Goal: Information Seeking & Learning: Learn about a topic

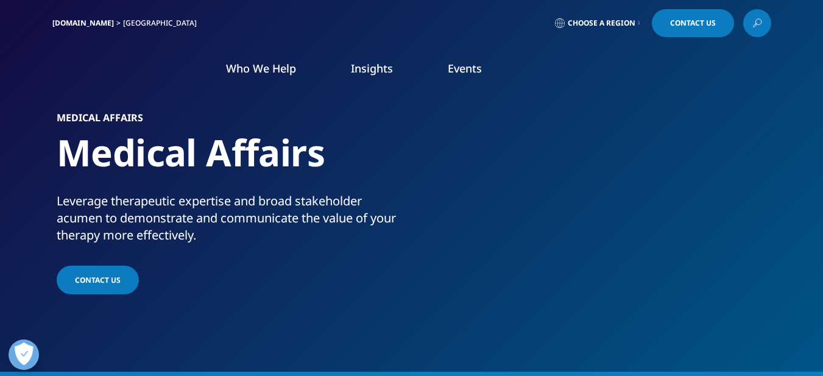
click at [524, 83] on ol "Who We Help WHO WE HELP Pharmaceutical Manufacturers MedTech Health Plans BLOG" at bounding box center [427, 80] width 457 height 39
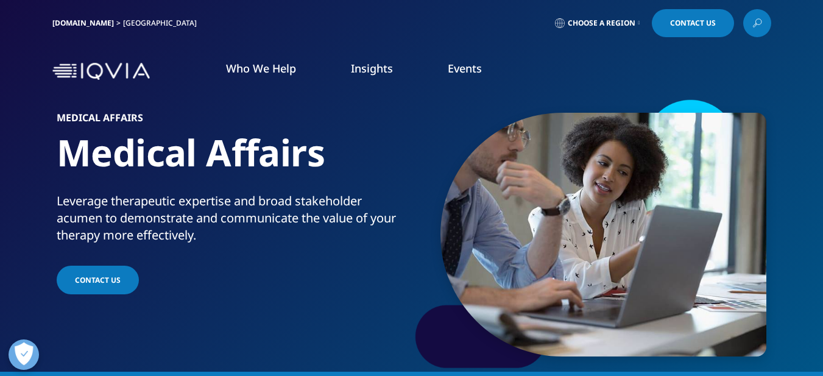
click at [757, 23] on icon at bounding box center [757, 23] width 10 height 16
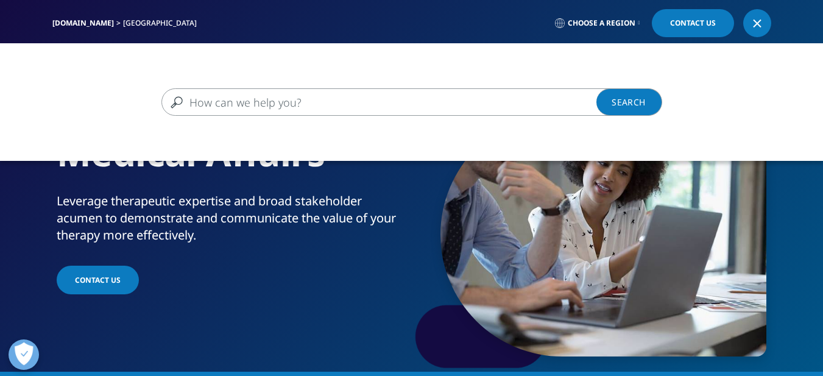
click at [294, 103] on input "Search" at bounding box center [393, 101] width 465 height 27
type input "career"
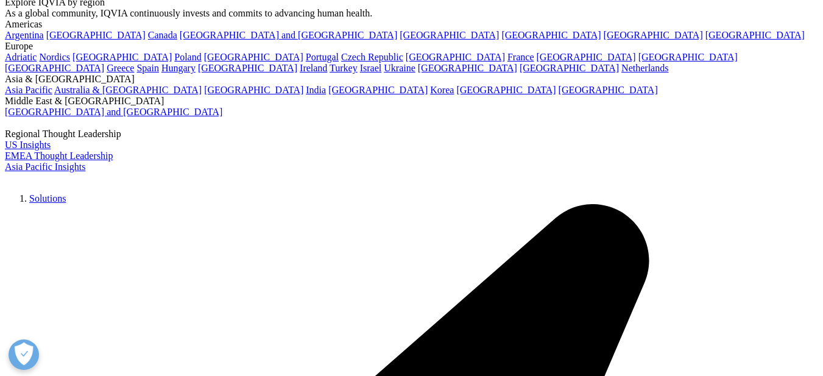
scroll to position [34, 0]
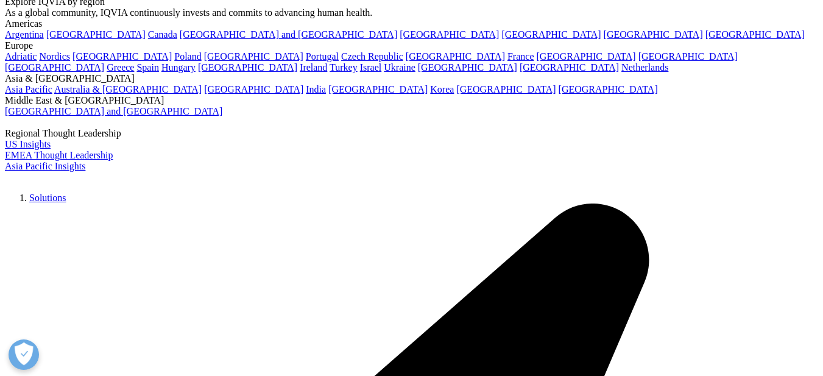
type input "career"
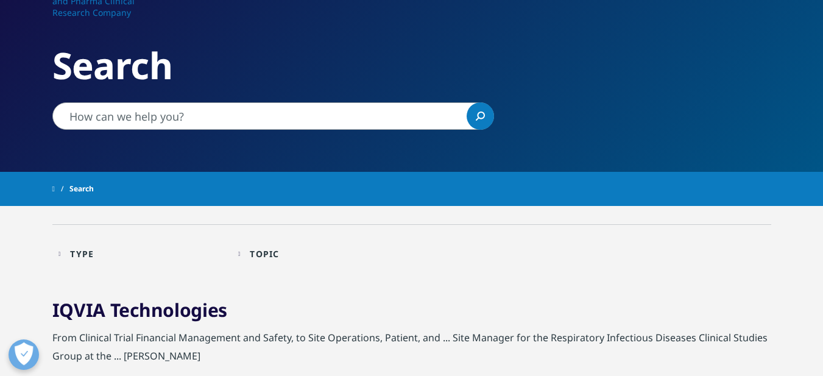
scroll to position [76, 0]
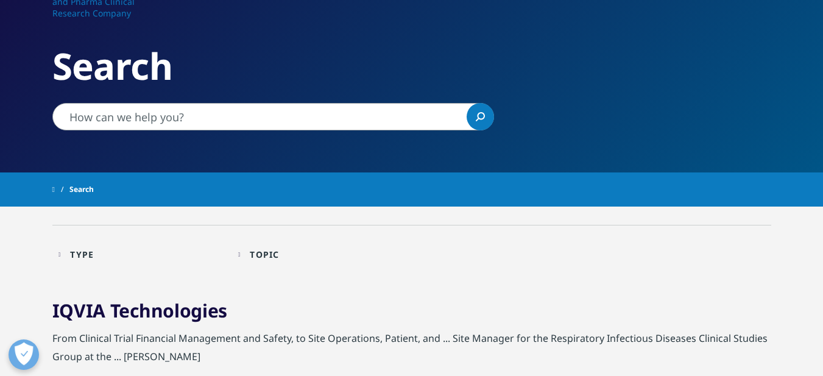
click at [47, 76] on link "Overview" at bounding box center [115, 77] width 183 height 13
